Goal: Task Accomplishment & Management: Complete application form

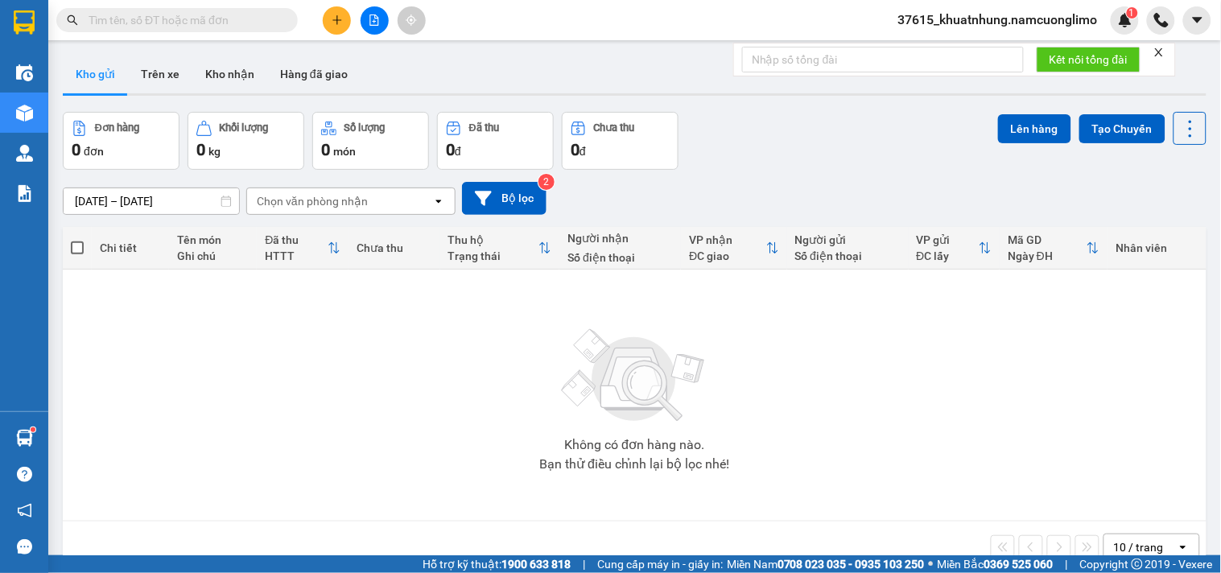
click at [341, 19] on icon "plus" at bounding box center [337, 19] width 11 height 11
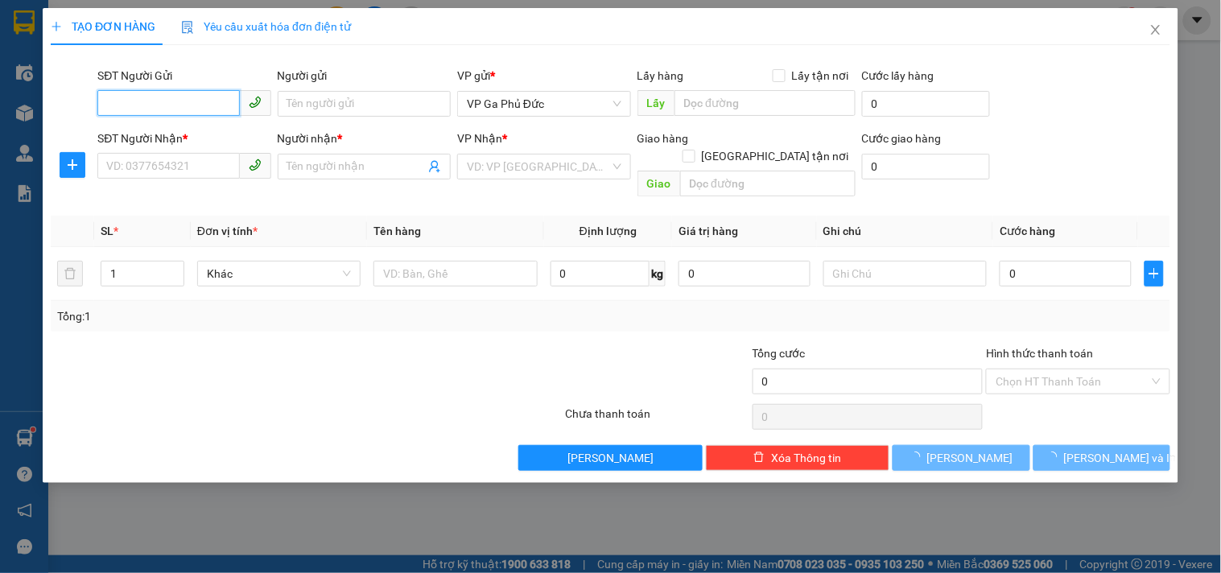
click at [188, 101] on input "SĐT Người Gửi" at bounding box center [168, 103] width 142 height 26
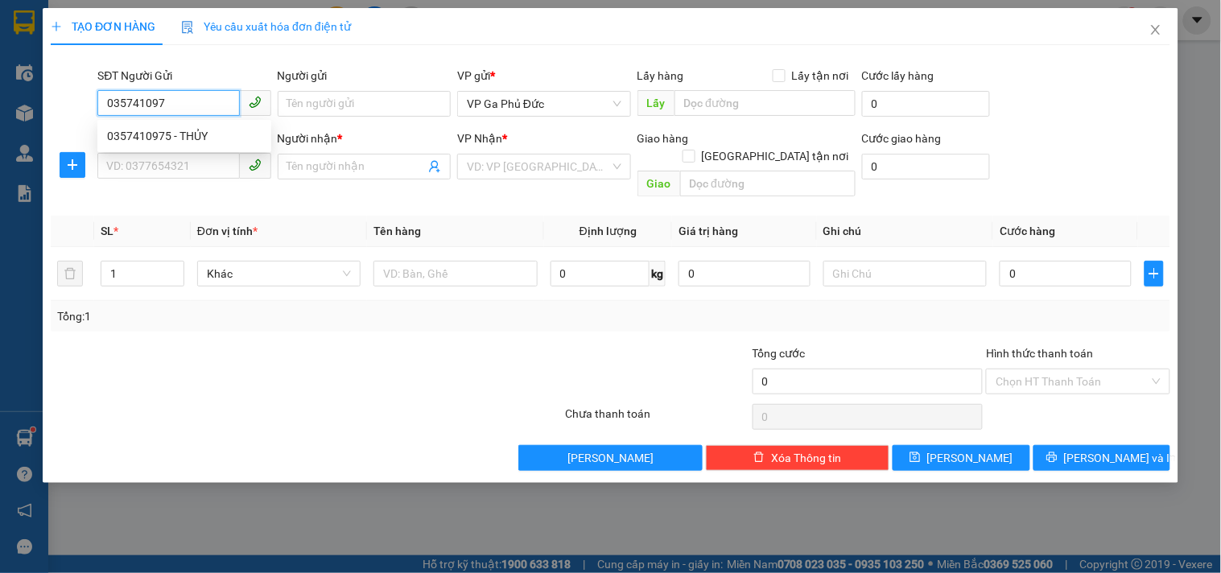
type input "0357410975"
click at [174, 135] on div "0357410975 - THỦY" at bounding box center [184, 136] width 155 height 18
type input "THỦY"
type input "0357410975"
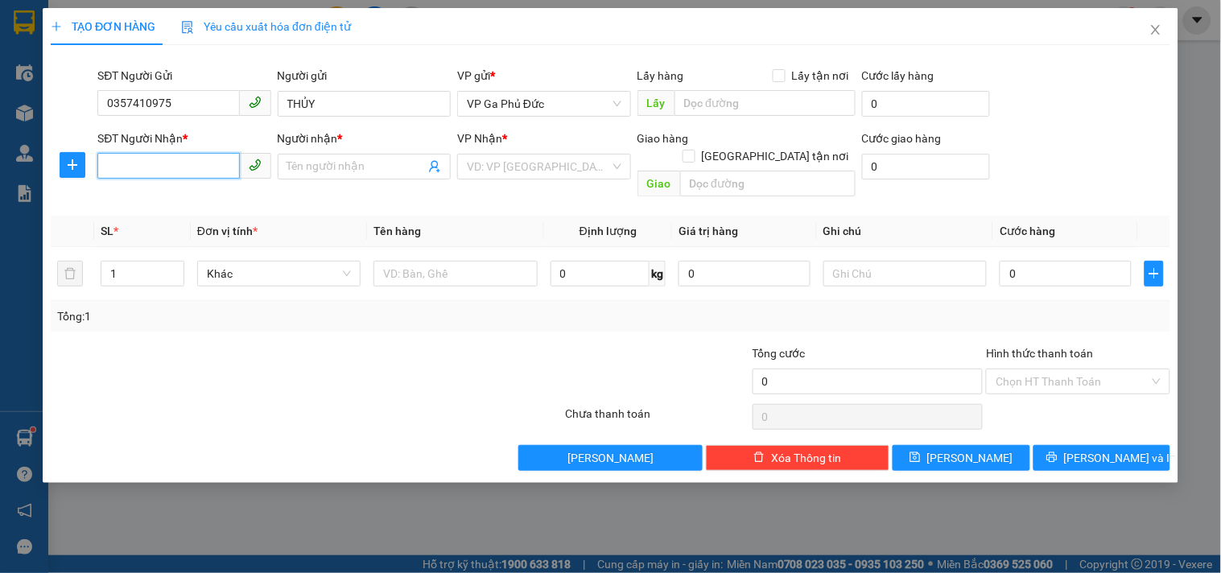
click at [203, 157] on input "SĐT Người Nhận *" at bounding box center [168, 166] width 142 height 26
click at [188, 198] on div "0975385995 - [PERSON_NAME]" at bounding box center [186, 199] width 159 height 18
type input "0975385995"
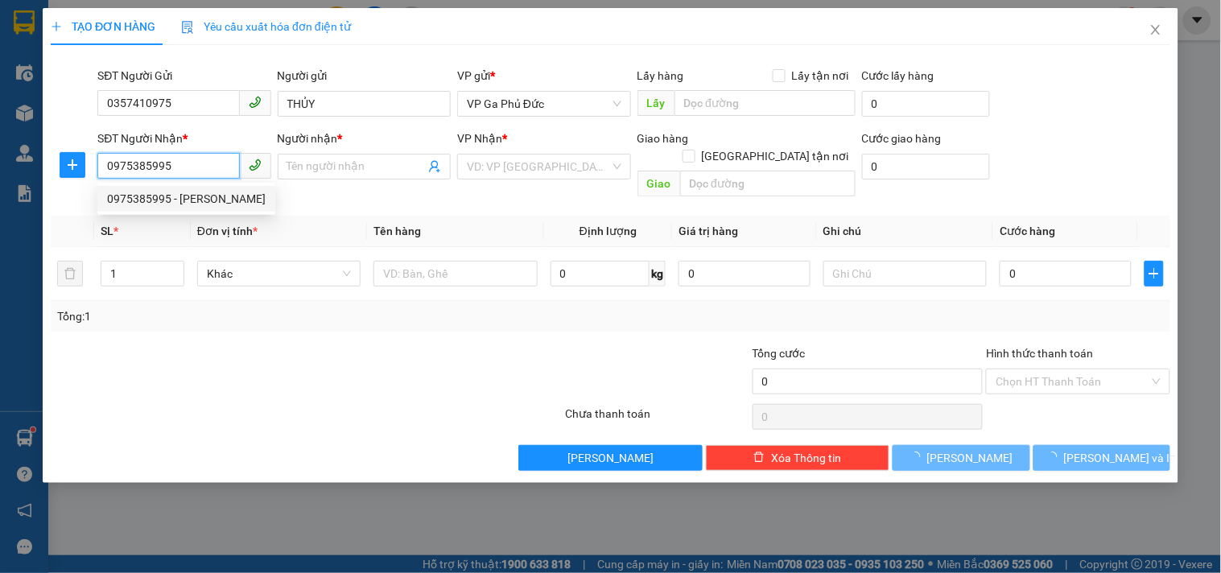
type input "[PERSON_NAME]"
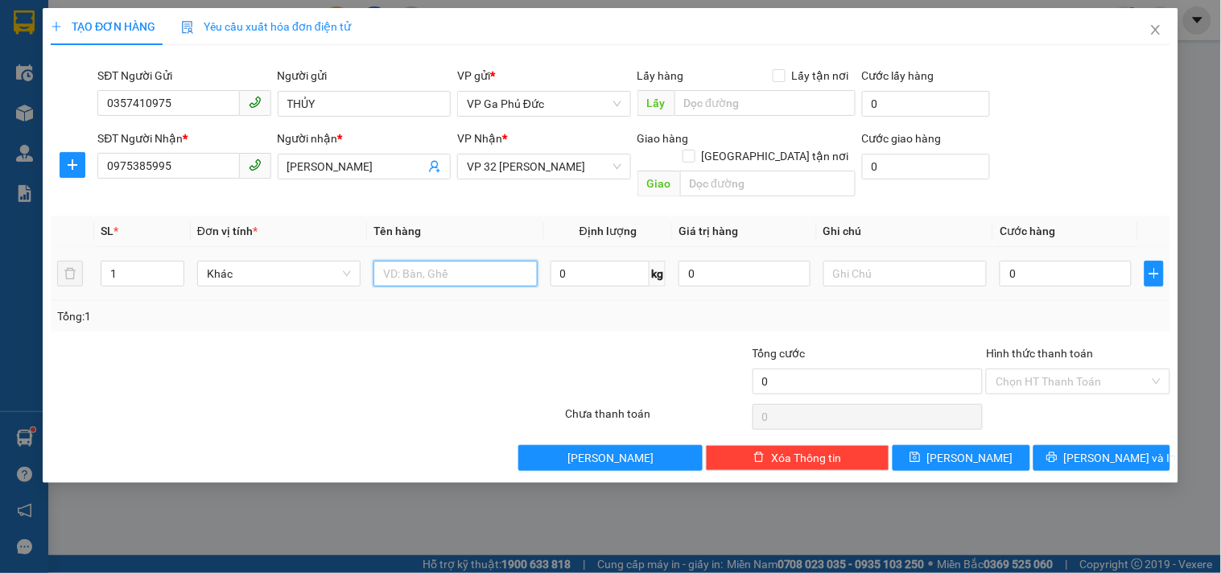
drag, startPoint x: 430, startPoint y: 258, endPoint x: 451, endPoint y: 261, distance: 21.2
click at [437, 261] on input "text" at bounding box center [454, 274] width 163 height 26
type input "QUẠT + HOA QUẢ"
type input "5"
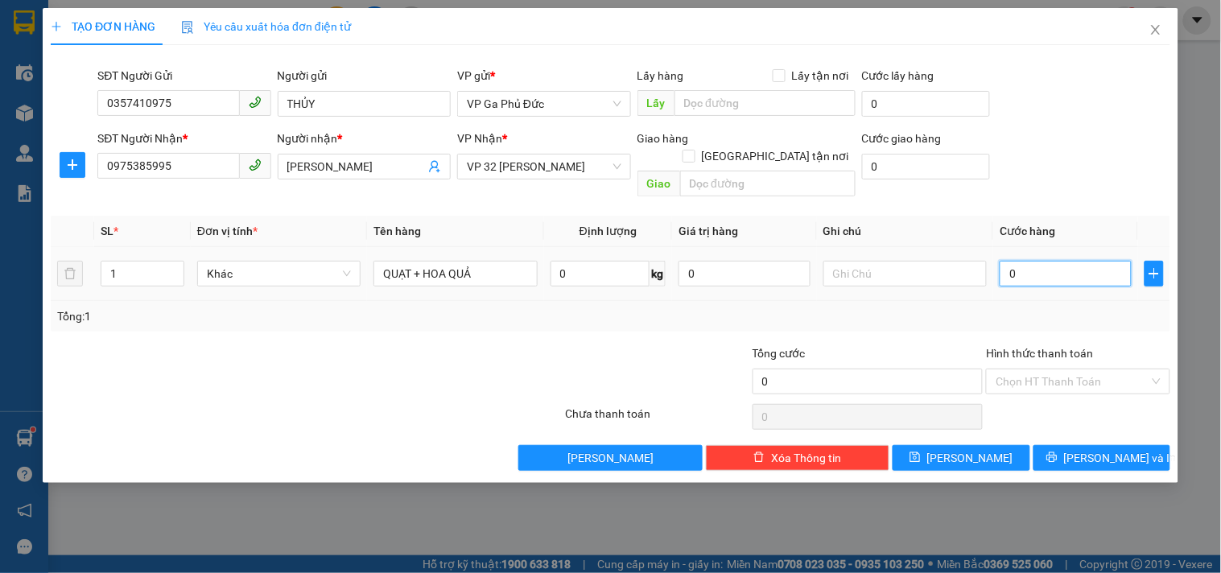
type input "5"
type input "50"
type input "500"
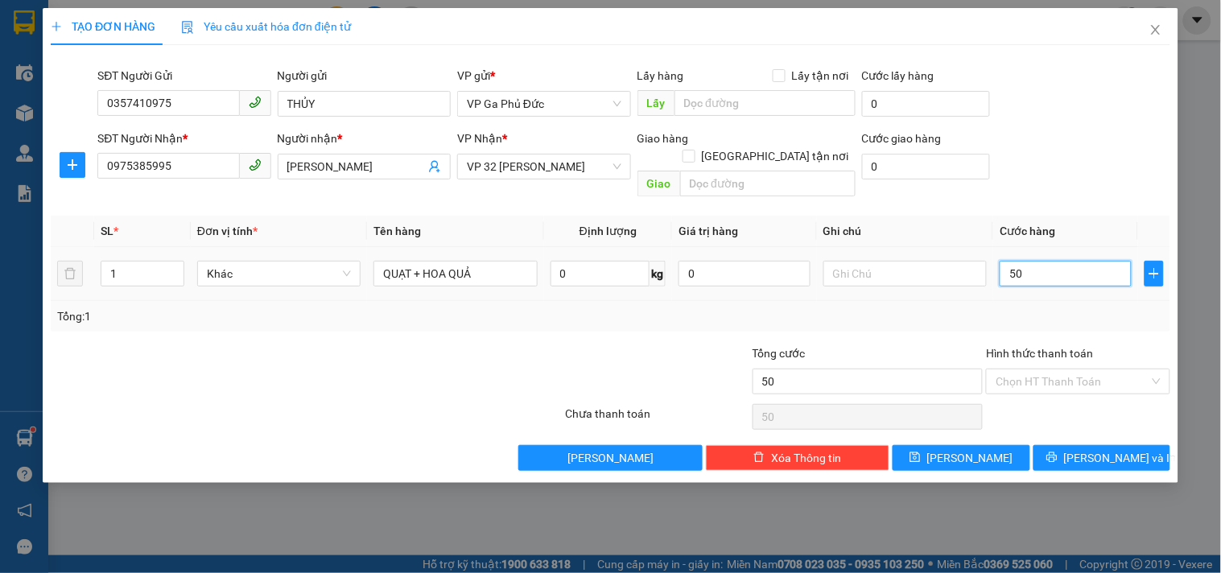
type input "500"
type input "5.000"
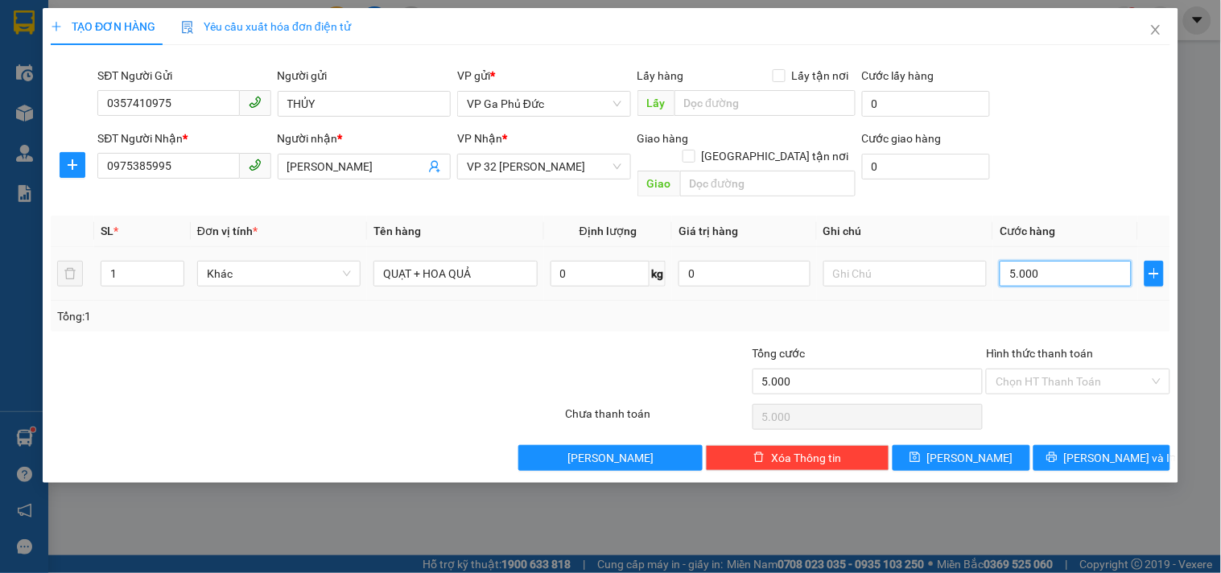
type input "50.000"
click at [1073, 369] on input "Hình thức thanh toán" at bounding box center [1072, 381] width 153 height 24
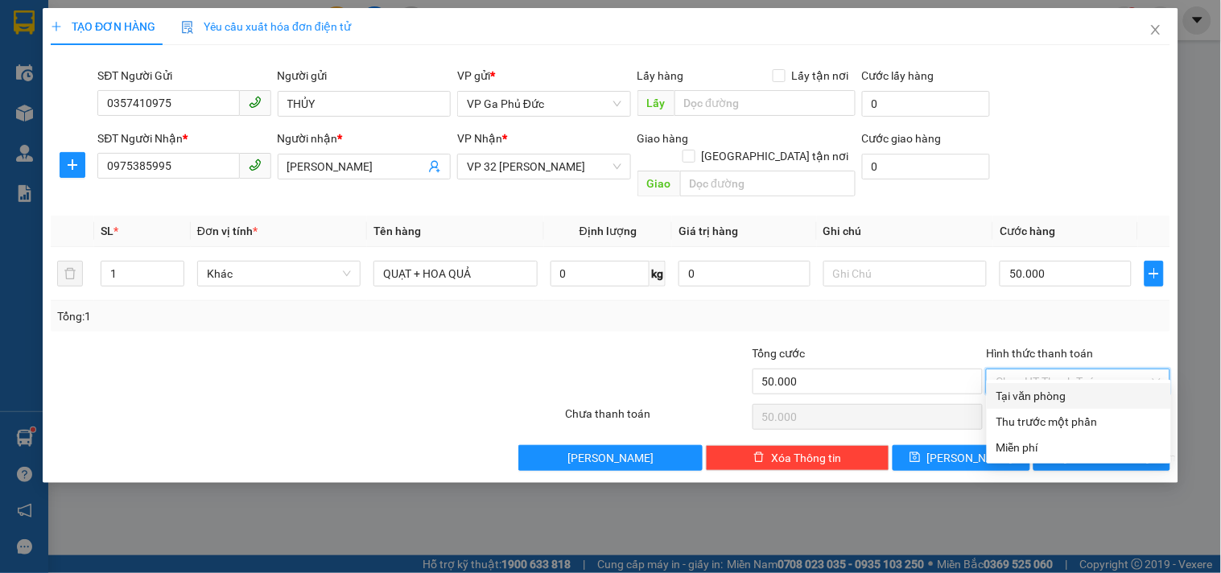
click at [1065, 397] on div "Tại văn phòng" at bounding box center [1079, 396] width 165 height 18
type input "0"
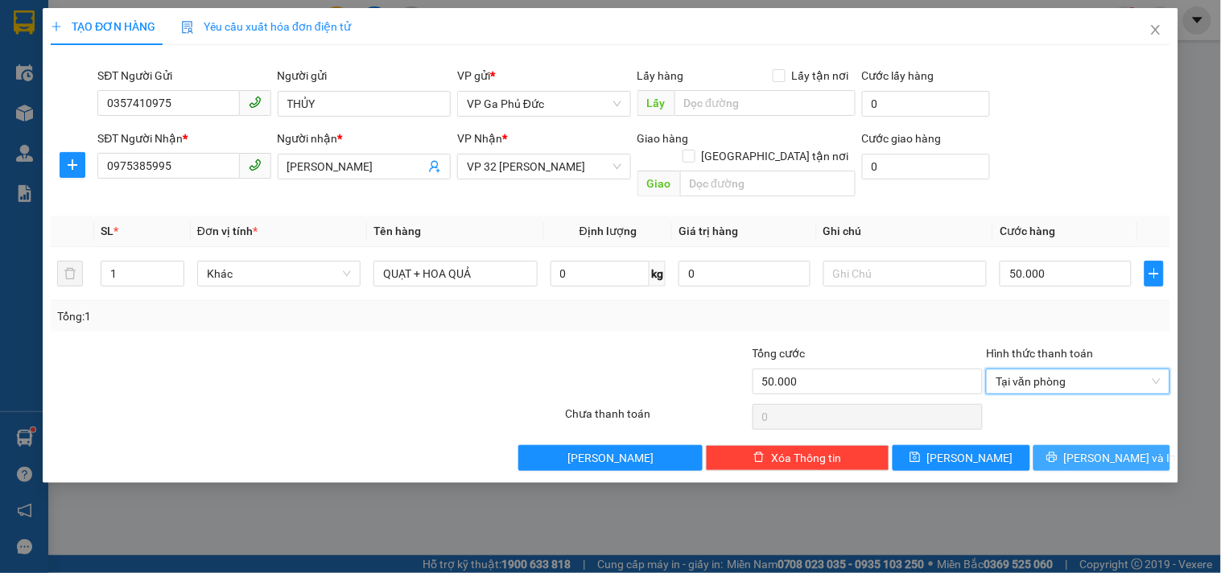
drag, startPoint x: 1096, startPoint y: 440, endPoint x: 1096, endPoint y: 449, distance: 8.9
click at [1096, 449] on span "[PERSON_NAME] và In" at bounding box center [1120, 458] width 113 height 18
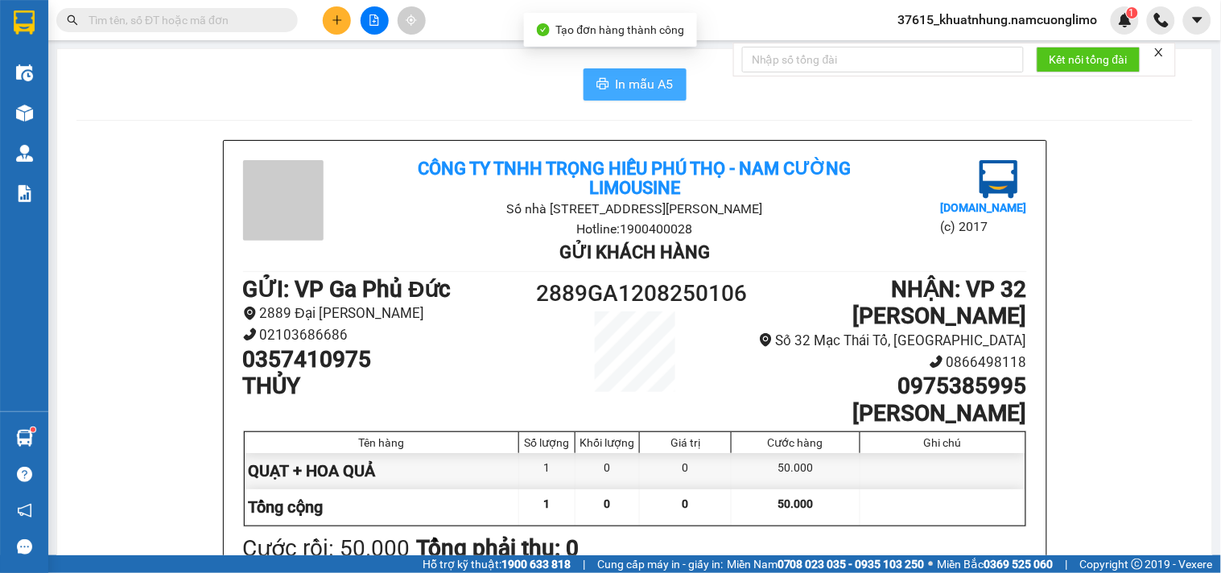
click at [657, 79] on span "In mẫu A5" at bounding box center [645, 84] width 58 height 20
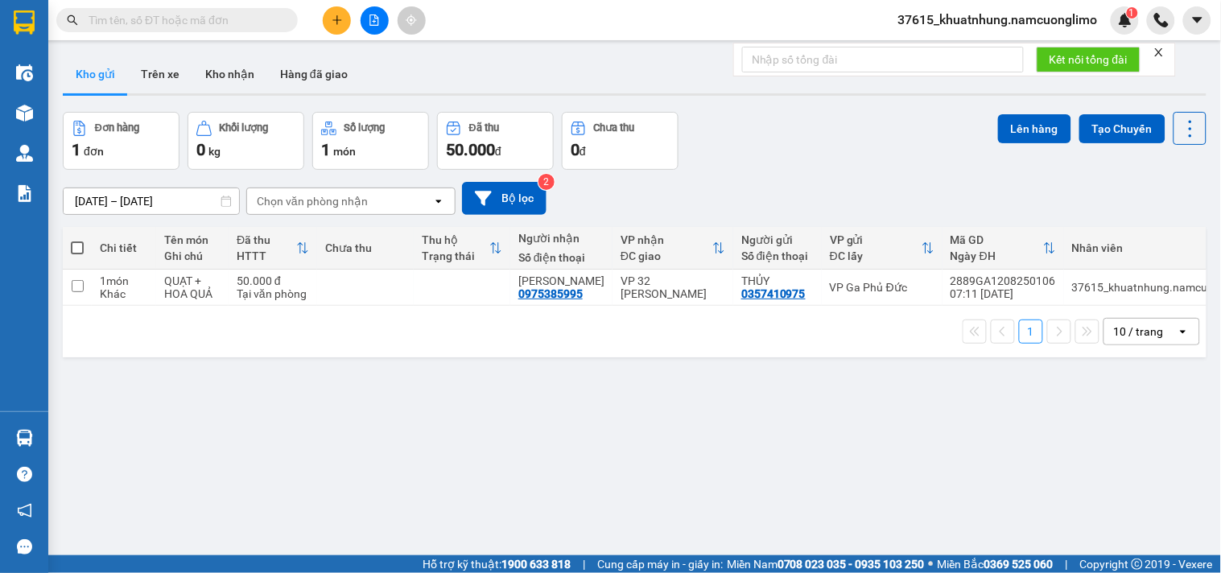
drag, startPoint x: 541, startPoint y: 364, endPoint x: 552, endPoint y: 364, distance: 11.3
click at [543, 345] on div "1 10 / trang open" at bounding box center [634, 331] width 1131 height 27
click at [1074, 293] on icon at bounding box center [1079, 287] width 11 height 11
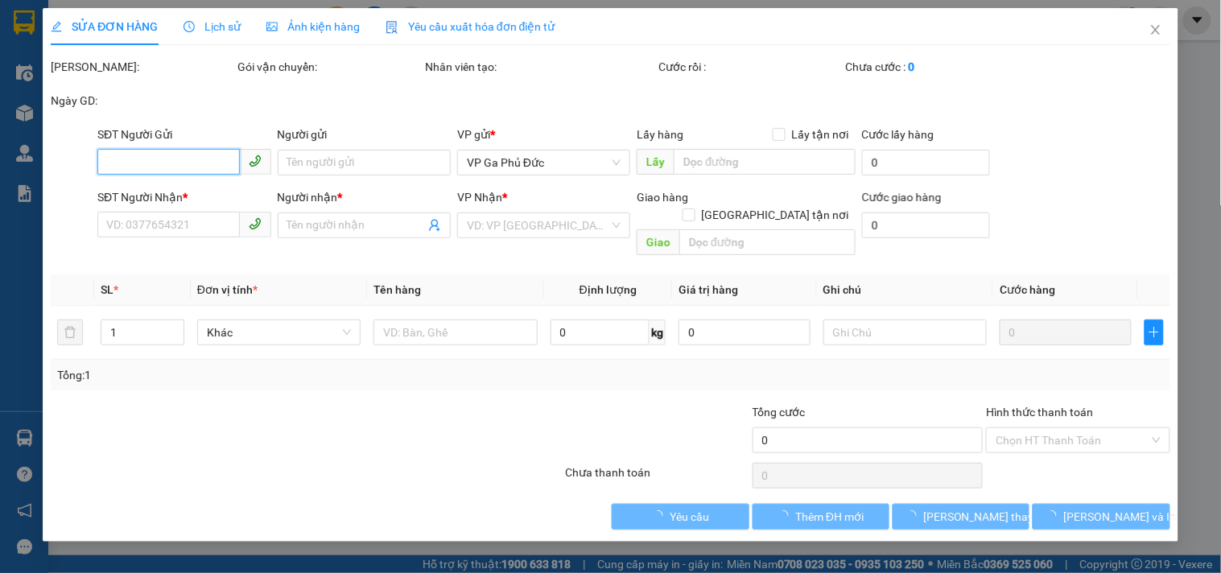
type input "0357410975"
type input "THỦY"
type input "0975385995"
type input "[PERSON_NAME]"
type input "50.000"
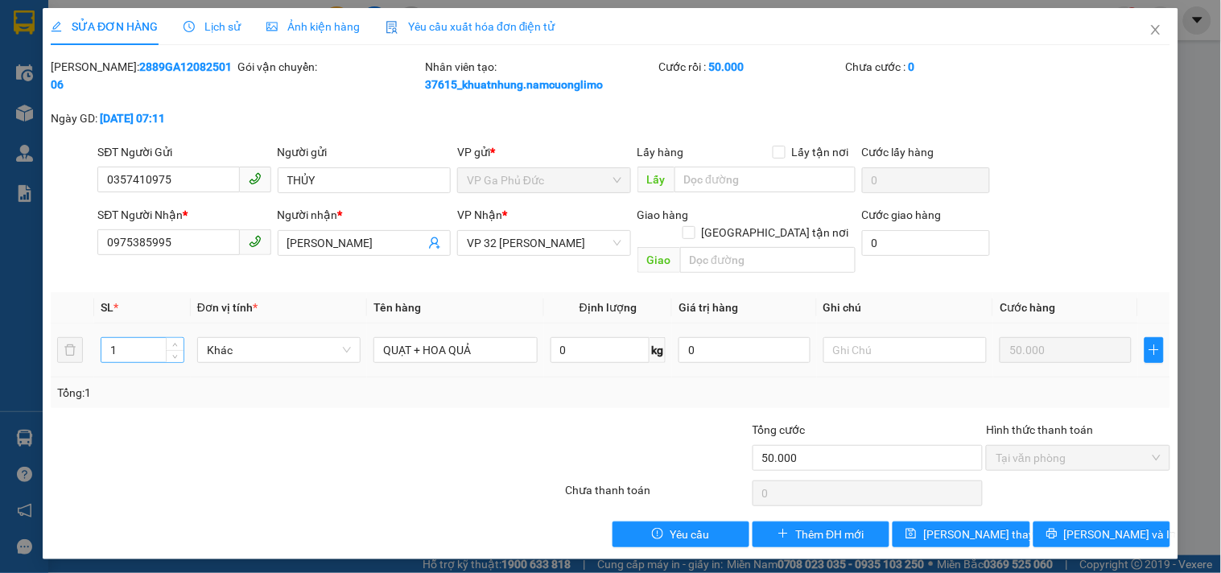
click at [150, 338] on input "1" at bounding box center [142, 350] width 82 height 24
type input "2"
click at [1084, 522] on button "[PERSON_NAME] và In" at bounding box center [1102, 535] width 137 height 26
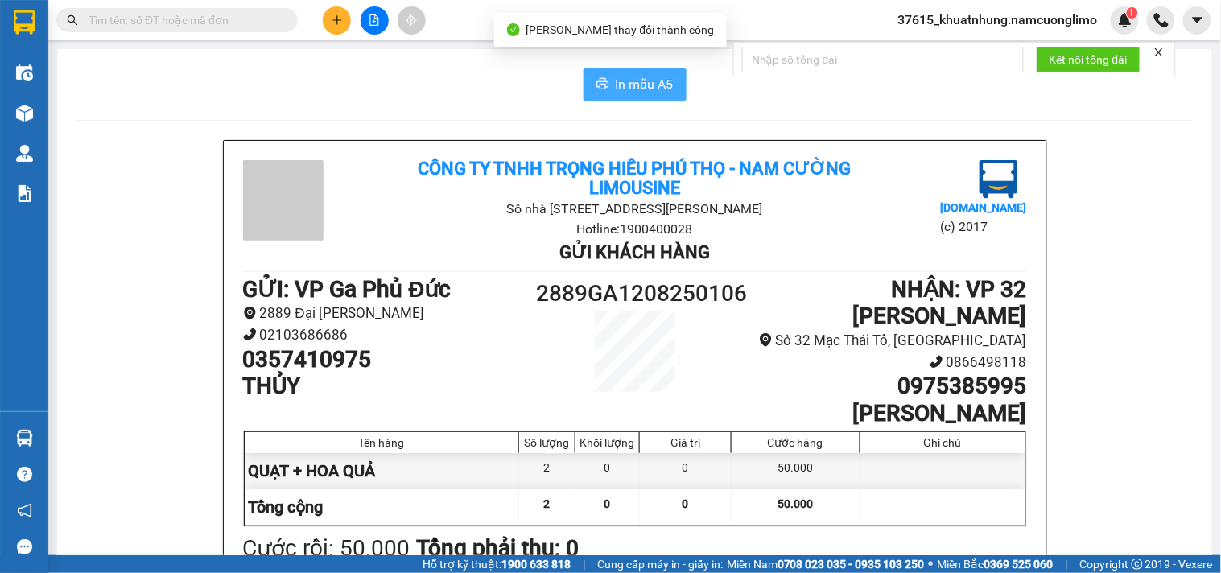
click at [639, 76] on span "In mẫu A5" at bounding box center [645, 84] width 58 height 20
